Goal: Information Seeking & Learning: Learn about a topic

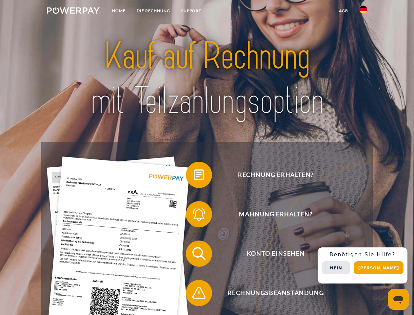
click at [73, 11] on img at bounding box center [73, 10] width 53 height 7
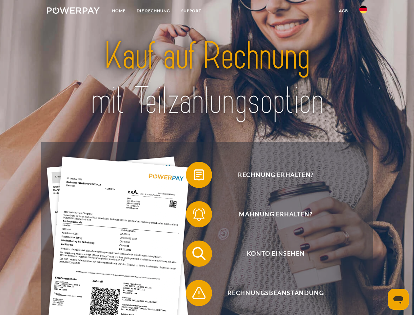
click at [363, 11] on img at bounding box center [363, 10] width 8 height 8
click at [343, 11] on link "agb" at bounding box center [343, 11] width 20 height 12
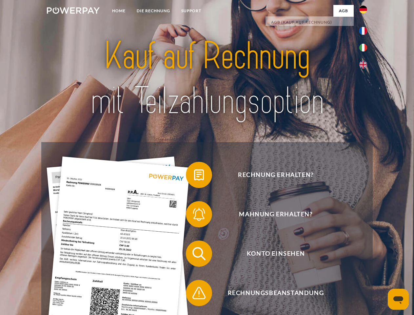
click at [194, 176] on span at bounding box center [189, 174] width 33 height 33
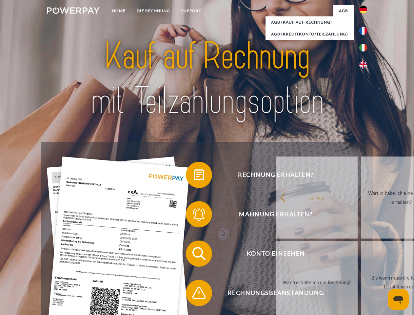
click at [194, 215] on div "Rechnung erhalten? Mahnung erhalten? Konto einsehen" at bounding box center [206, 273] width 331 height 262
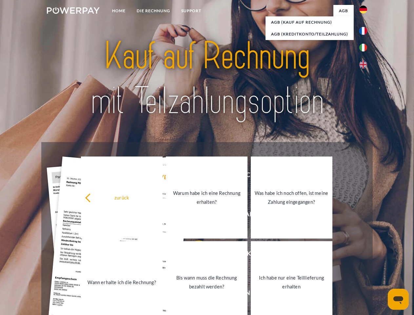
click at [194, 255] on link "Bis wann muss die Rechnung bezahlt werden?" at bounding box center [207, 282] width 82 height 82
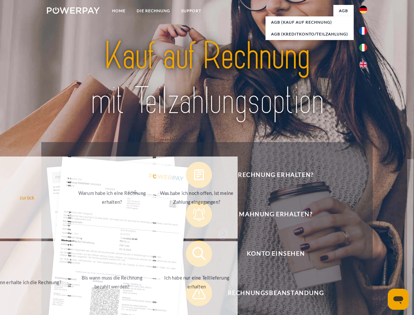
click at [194, 294] on span at bounding box center [189, 292] width 33 height 33
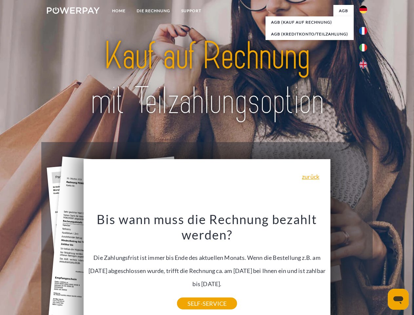
click at [365, 265] on div "Rechnung erhalten? Mahnung erhalten? Konto einsehen" at bounding box center [206, 273] width 331 height 262
click at [349, 267] on span "Konto einsehen" at bounding box center [275, 253] width 161 height 26
click at [381, 268] on header "Home DIE RECHNUNG SUPPORT" at bounding box center [207, 226] width 414 height 453
